Goal: Transaction & Acquisition: Download file/media

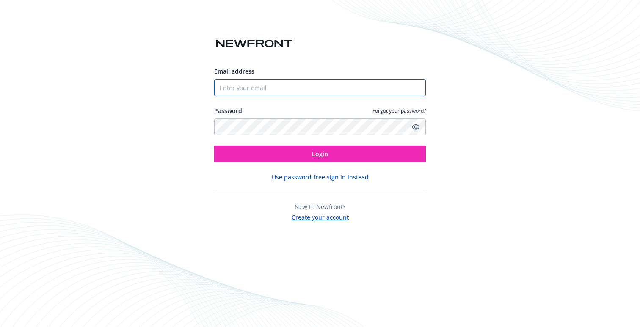
type input "[EMAIL_ADDRESS][DOMAIN_NAME]"
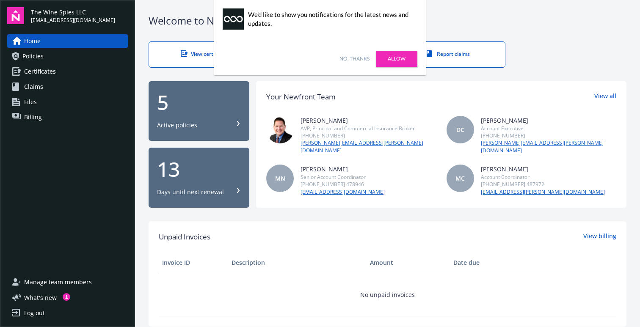
click at [356, 61] on link "No, thanks" at bounding box center [355, 59] width 30 height 8
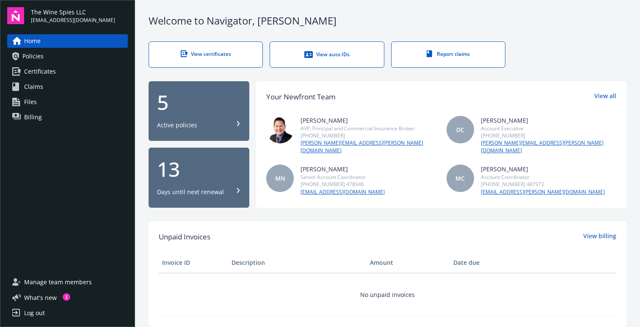
click at [36, 58] on span "Policies" at bounding box center [32, 57] width 21 height 14
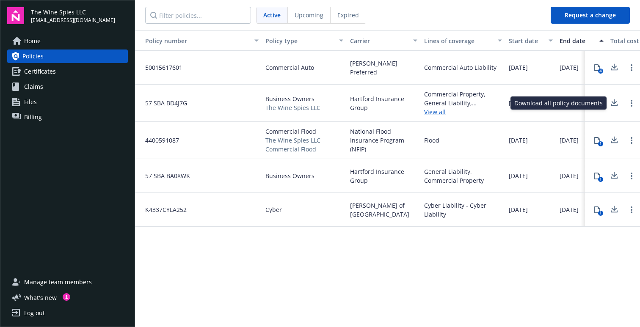
click at [614, 102] on icon at bounding box center [615, 101] width 6 height 5
click at [617, 102] on icon at bounding box center [614, 103] width 10 height 11
click at [611, 89] on div "1 Download all policy documents Download all policy documents" at bounding box center [612, 103] width 55 height 37
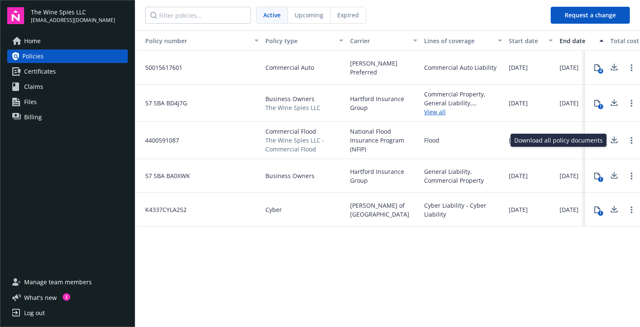
click at [613, 138] on icon at bounding box center [614, 140] width 10 height 11
click at [616, 176] on icon at bounding box center [614, 176] width 10 height 11
click at [618, 208] on icon at bounding box center [614, 209] width 10 height 11
